Goal: Find specific page/section: Find specific page/section

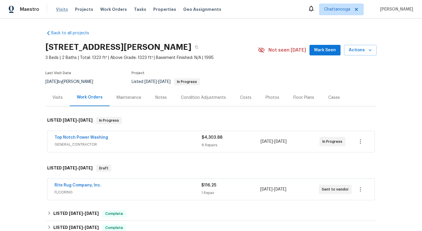
click at [59, 11] on span "Visits" at bounding box center [62, 9] width 12 height 6
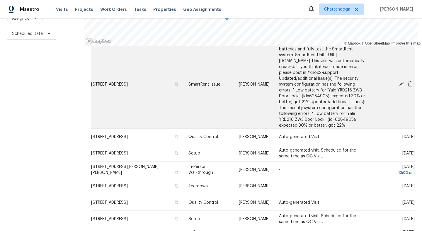
scroll to position [34, 0]
